Goal: Find specific page/section: Find specific page/section

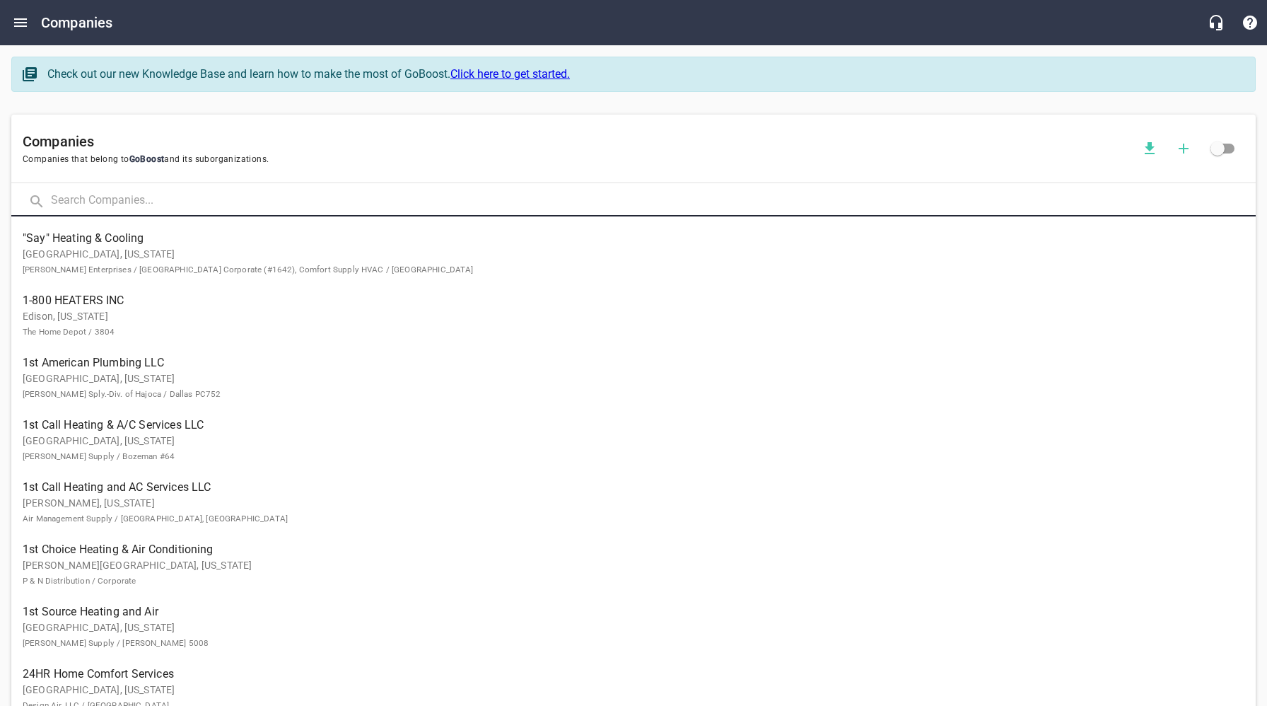
click at [199, 201] on input "text" at bounding box center [653, 201] width 1205 height 30
type input "Mission Mechanical"
click button at bounding box center [0, 0] width 0 height 0
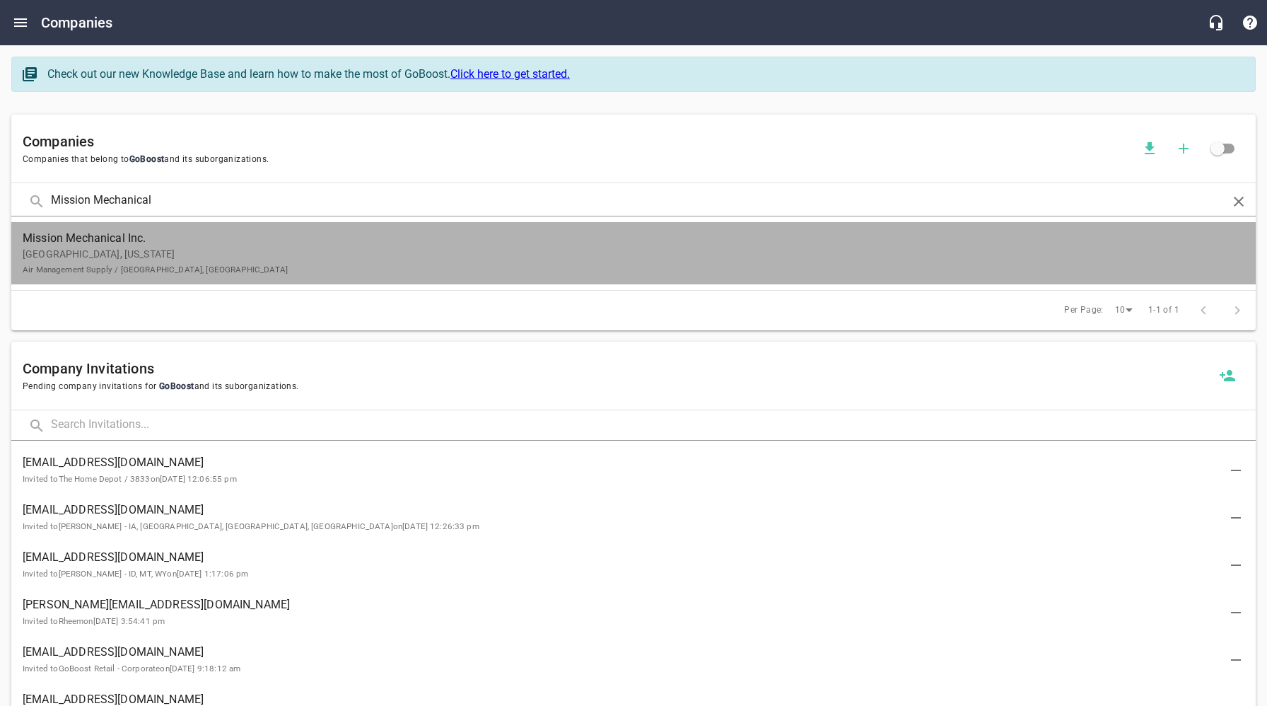
click at [195, 243] on span "Mission Mechanical Inc." at bounding box center [622, 238] width 1199 height 17
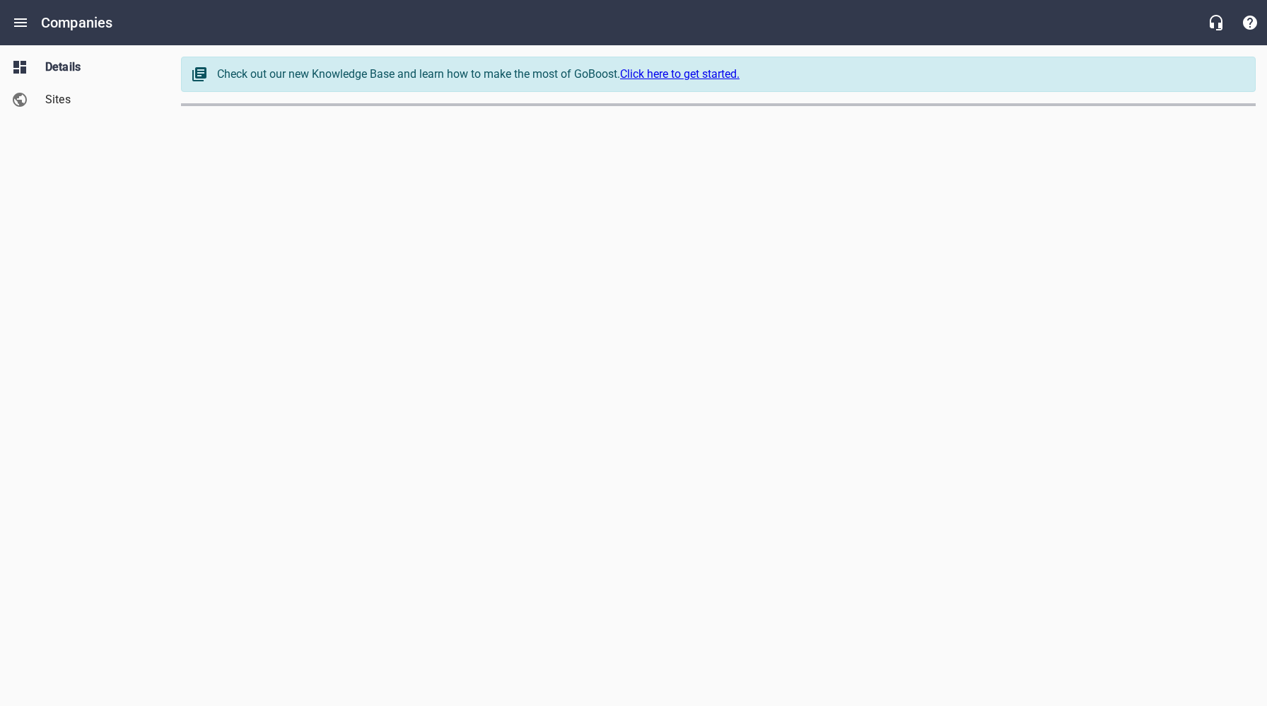
select select "[US_STATE]"
select select "62"
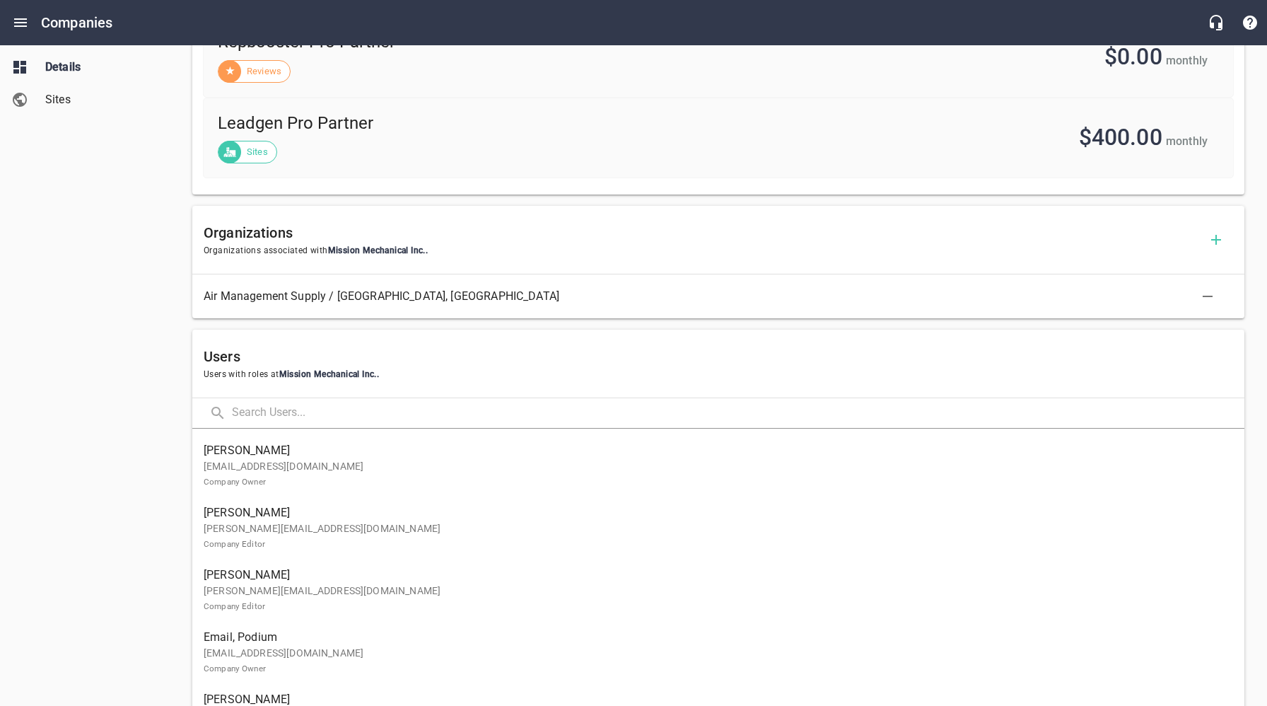
scroll to position [632, 0]
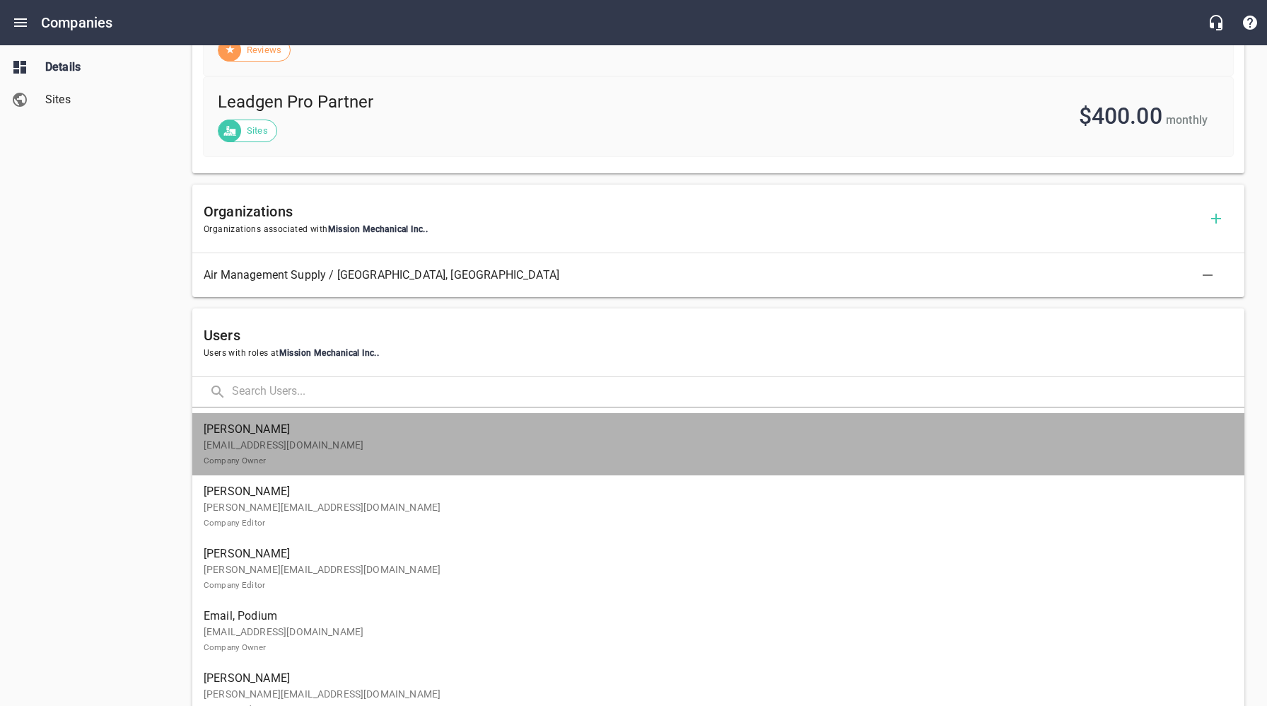
click at [286, 435] on span "[PERSON_NAME]" at bounding box center [713, 429] width 1018 height 17
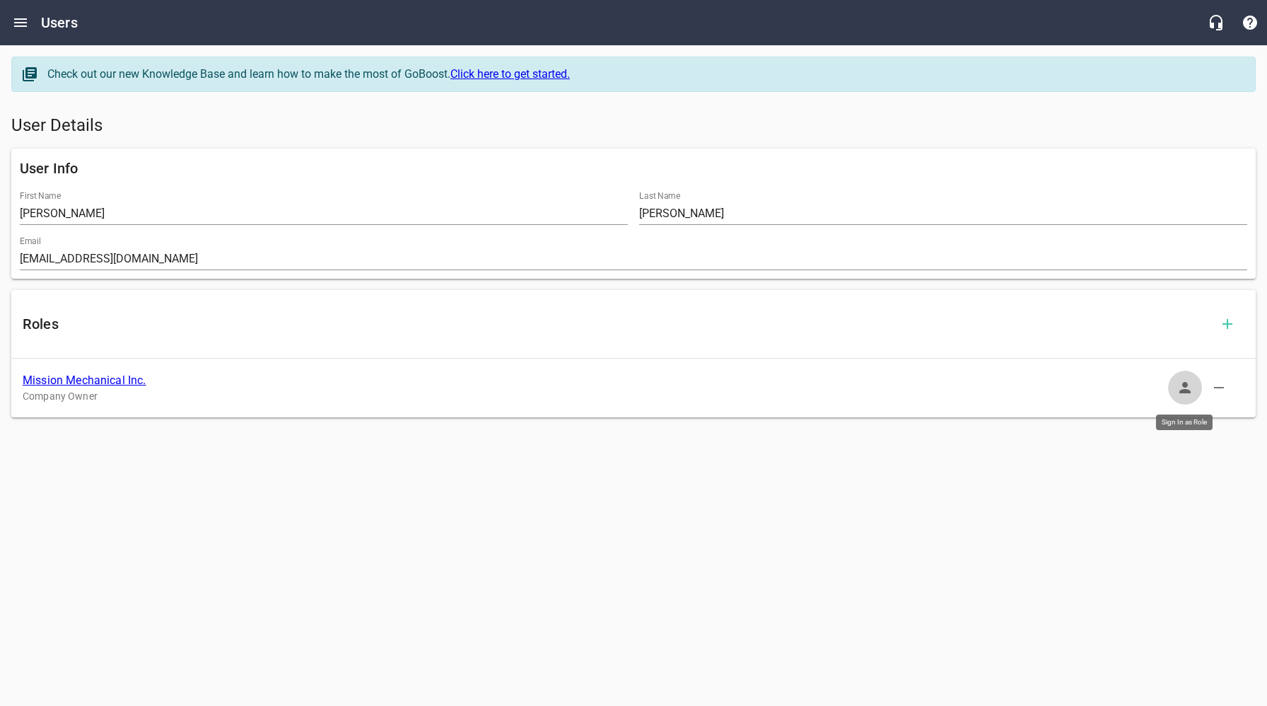
click at [1191, 385] on icon "button" at bounding box center [1185, 387] width 17 height 17
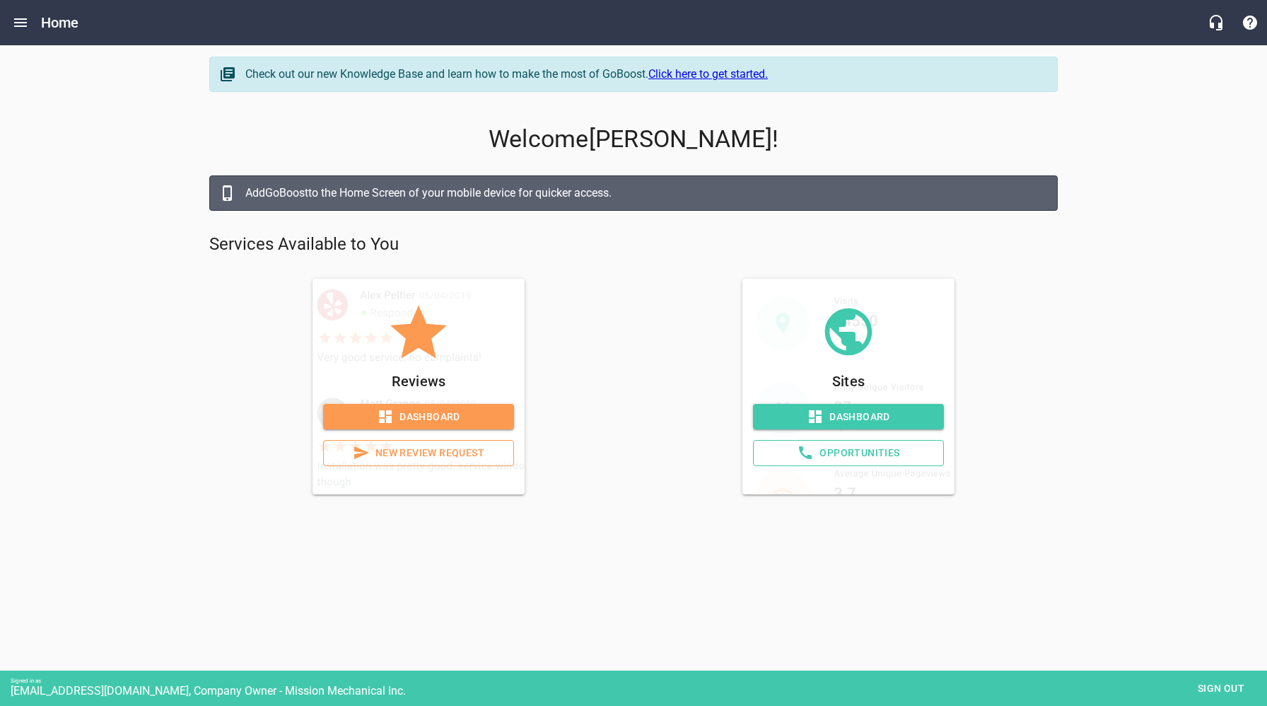
click at [895, 452] on span "Opportunities" at bounding box center [848, 453] width 167 height 18
